Goal: Task Accomplishment & Management: Manage account settings

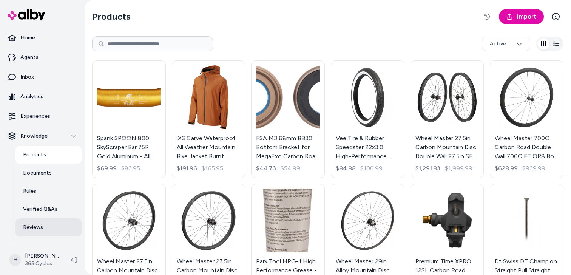
scroll to position [31, 0]
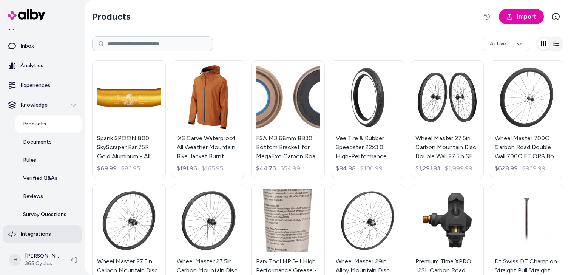
click at [38, 236] on p "Integrations" at bounding box center [35, 234] width 31 height 8
click at [36, 234] on p "Integrations" at bounding box center [35, 234] width 31 height 8
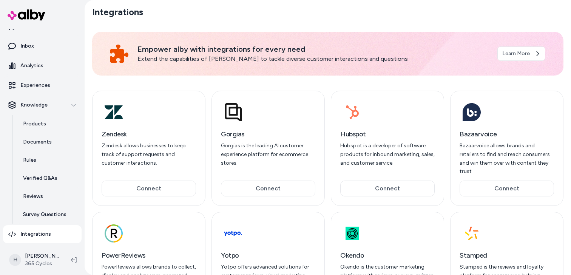
scroll to position [70, 0]
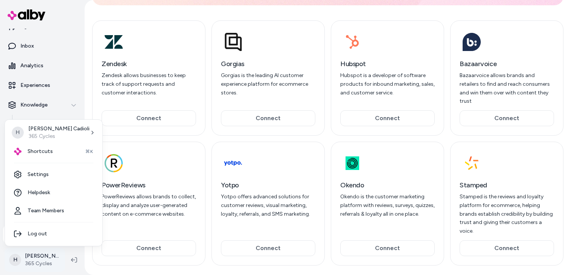
click at [43, 256] on html "Home Agents Inbox Analytics Experiences Knowledge Products Documents Rules Veri…" at bounding box center [285, 137] width 571 height 275
click at [51, 174] on link "Settings" at bounding box center [53, 175] width 91 height 18
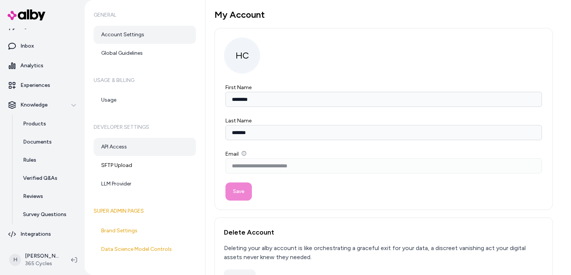
click at [114, 148] on link "API Access" at bounding box center [145, 147] width 102 height 18
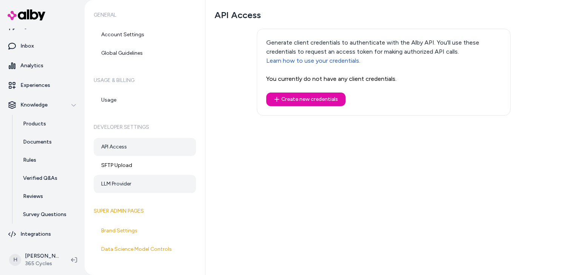
click at [123, 187] on link "LLM Provider" at bounding box center [145, 184] width 102 height 18
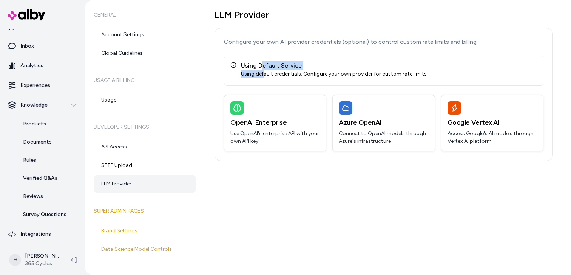
drag, startPoint x: 263, startPoint y: 65, endPoint x: 263, endPoint y: 75, distance: 9.8
click at [263, 75] on div "Using Default Service Using default credentials. Configure your own provider fo…" at bounding box center [329, 69] width 198 height 17
click at [263, 75] on div "Using default credentials. Configure your own provider for custom rate limits." at bounding box center [334, 74] width 187 height 8
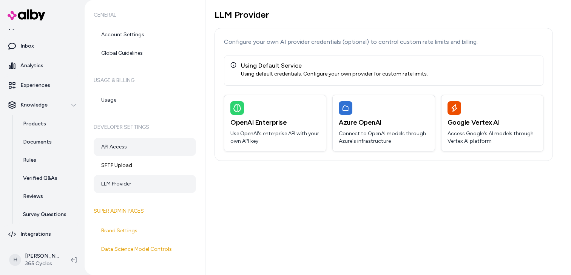
click at [145, 145] on link "API Access" at bounding box center [145, 147] width 102 height 18
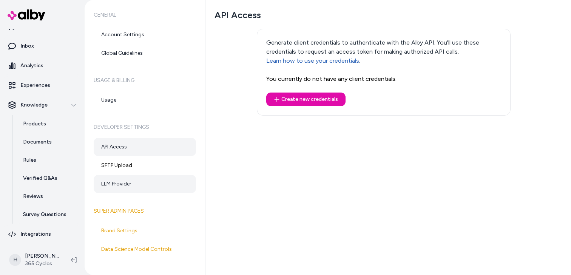
click at [131, 187] on link "LLM Provider" at bounding box center [145, 184] width 102 height 18
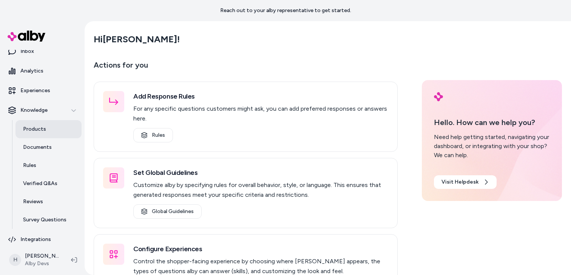
scroll to position [52, 0]
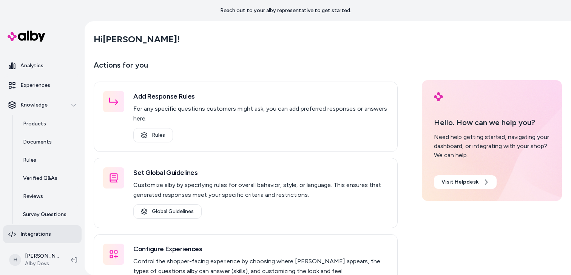
click at [35, 234] on p "Integrations" at bounding box center [35, 234] width 31 height 8
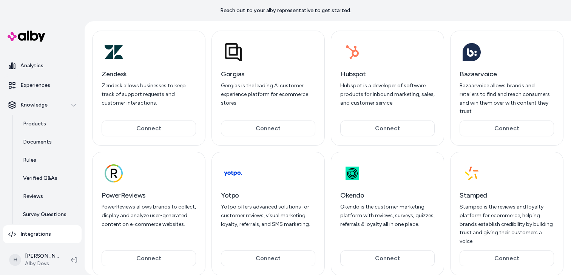
scroll to position [91, 0]
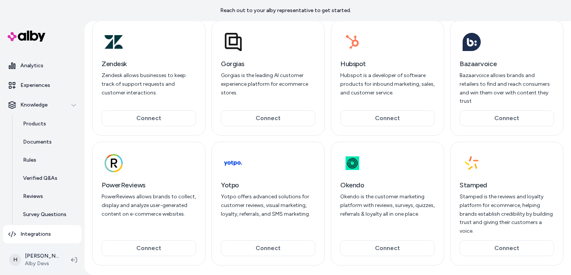
click at [45, 255] on html "Reach out to your alby representative to get started. Home Agents Inbox Analyti…" at bounding box center [285, 137] width 571 height 275
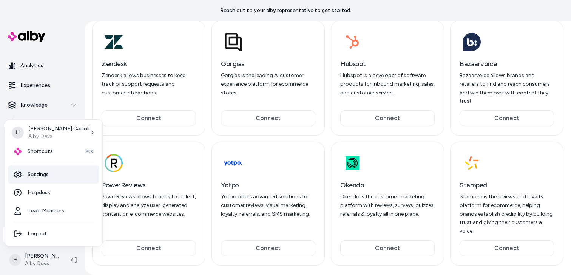
click at [52, 176] on link "Settings" at bounding box center [53, 175] width 91 height 18
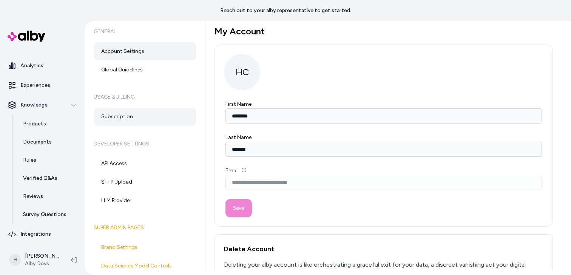
click at [190, 122] on link "Subscription" at bounding box center [145, 117] width 102 height 18
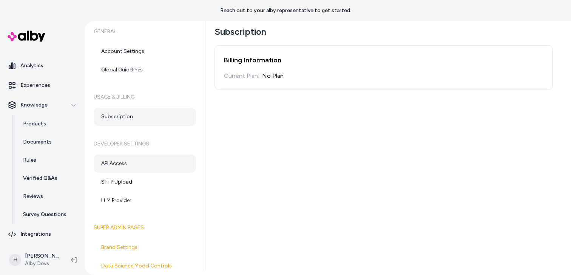
click at [145, 160] on link "API Access" at bounding box center [145, 164] width 102 height 18
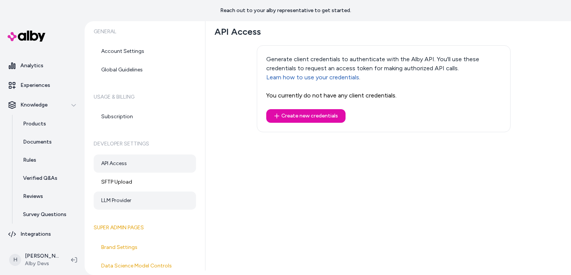
click at [134, 196] on link "LLM Provider" at bounding box center [145, 201] width 102 height 18
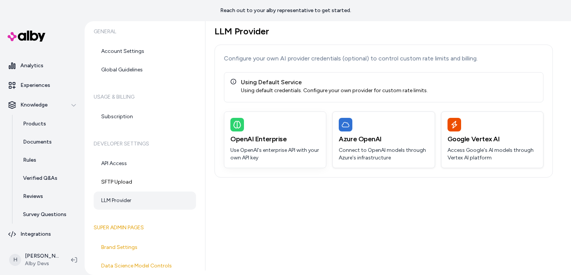
click at [252, 153] on p "Use OpenAI's enterprise API with your own API key" at bounding box center [275, 154] width 90 height 15
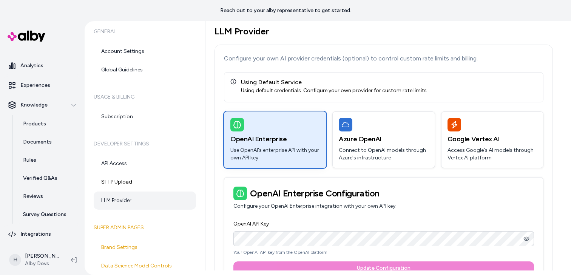
scroll to position [28, 0]
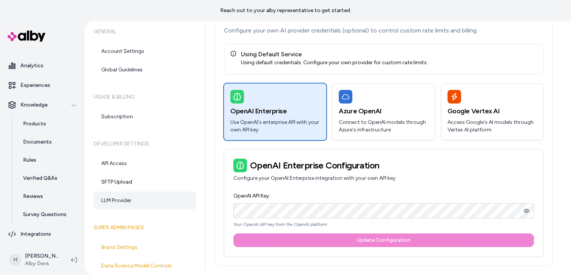
click at [254, 193] on label "OpenAI API Key" at bounding box center [252, 196] width 36 height 6
click at [381, 117] on div "Azure OpenAI Connect to OpenAI models through Azure's infrastructure" at bounding box center [384, 112] width 102 height 56
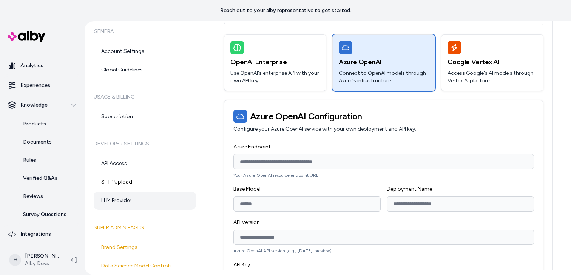
scroll to position [51, 0]
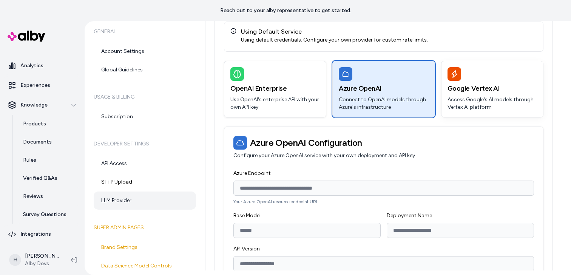
click at [475, 83] on h3 "Google Vertex AI" at bounding box center [493, 88] width 90 height 11
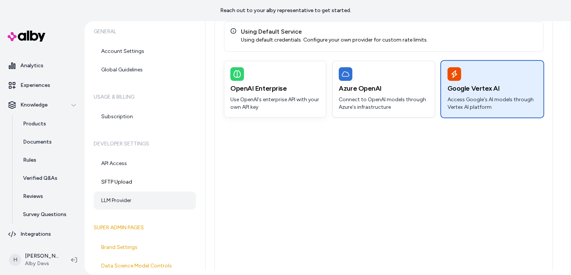
click at [234, 87] on h3 "OpenAI Enterprise" at bounding box center [275, 88] width 90 height 11
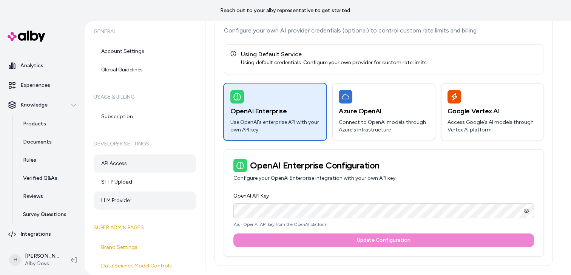
scroll to position [0, 0]
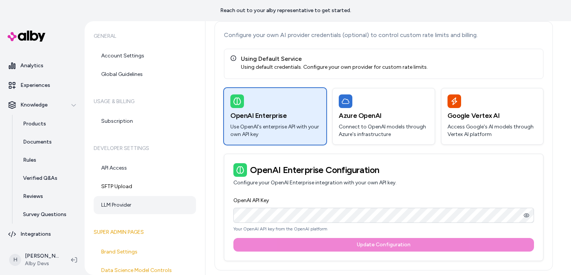
click at [155, 14] on div "Reach out to your alby representative to get started." at bounding box center [285, 10] width 571 height 21
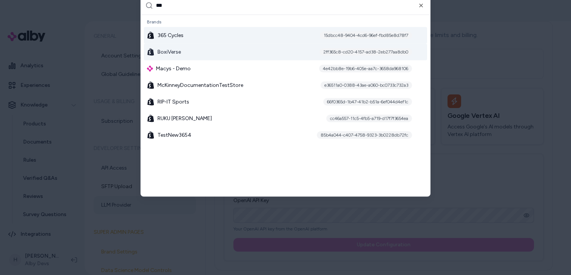
type input "***"
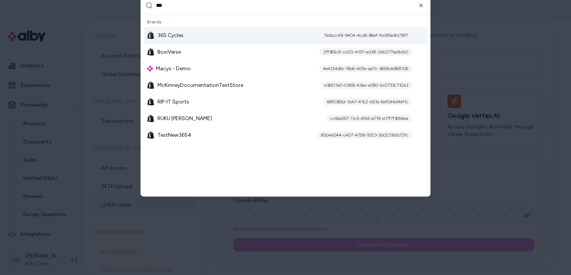
click at [202, 35] on div "365 Cycles 15dbcc48-9404-4cd6-96ef-fbd85e8d78f7" at bounding box center [285, 35] width 283 height 17
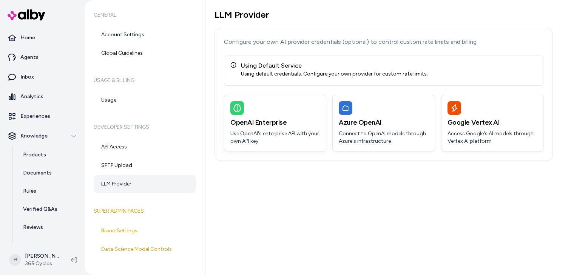
click at [255, 96] on div "OpenAI Enterprise Use OpenAI's enterprise API with your own API key" at bounding box center [275, 123] width 102 height 56
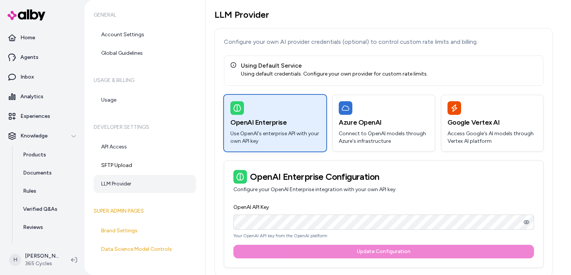
scroll to position [7, 0]
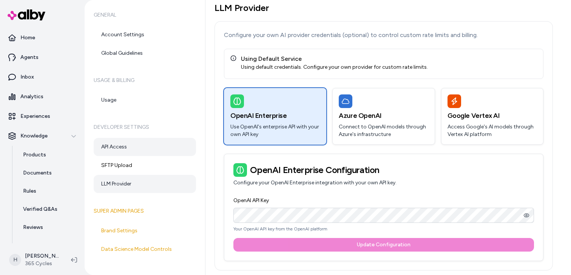
click at [150, 149] on link "API Access" at bounding box center [145, 147] width 102 height 18
